Goal: Task Accomplishment & Management: Manage account settings

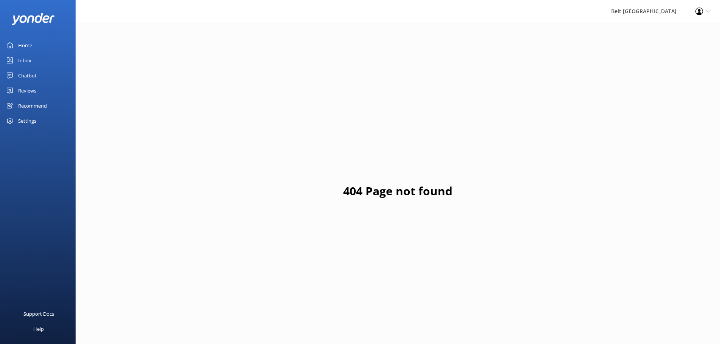
click at [24, 89] on div "Reviews" at bounding box center [27, 90] width 18 height 15
